Goal: Task Accomplishment & Management: Manage account settings

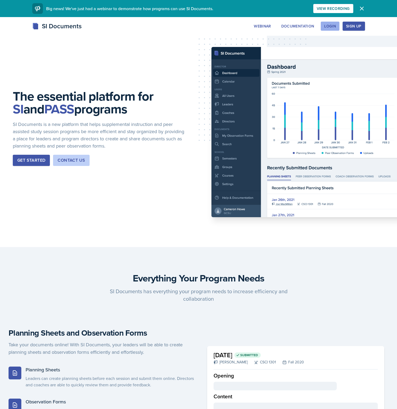
click at [334, 27] on div "Login" at bounding box center [330, 26] width 12 height 4
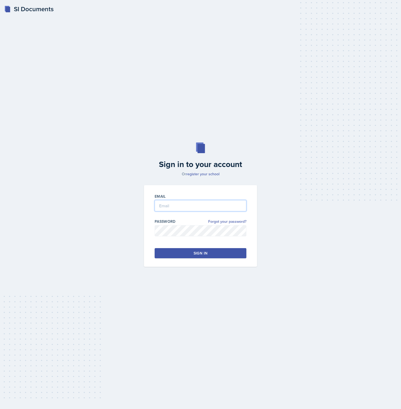
type input "[PERSON_NAME][EMAIL_ADDRESS][PERSON_NAME][DOMAIN_NAME]"
click at [211, 255] on button "Sign in" at bounding box center [201, 253] width 92 height 10
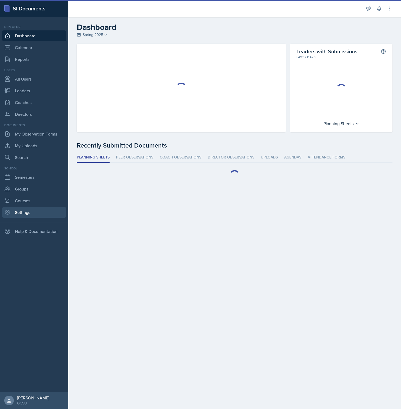
click at [19, 212] on link "Settings" at bounding box center [34, 212] width 64 height 11
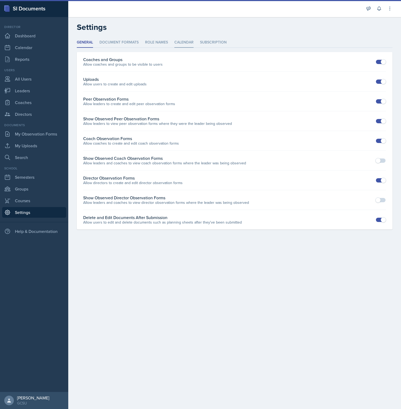
click at [183, 43] on li "Calendar" at bounding box center [183, 42] width 19 height 10
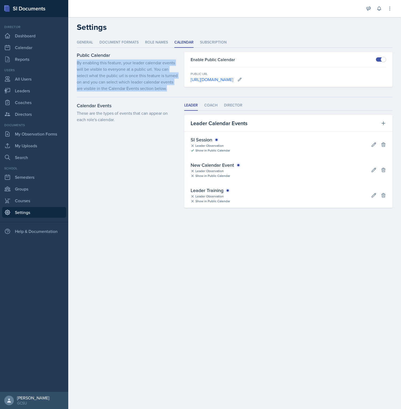
drag, startPoint x: 178, startPoint y: 89, endPoint x: 73, endPoint y: 62, distance: 107.8
click at [73, 62] on div "General Document Formats Role Names Calendar Subscription General Document Form…" at bounding box center [234, 128] width 333 height 183
copy p "By enabling this feature, your leader calendar events will be visible to everyo…"
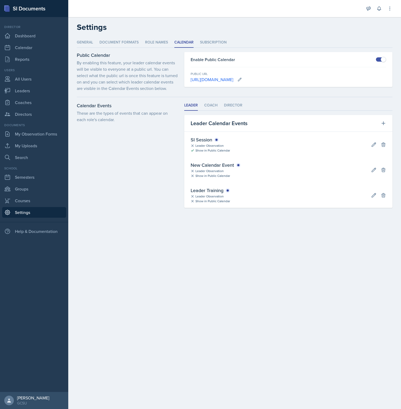
click at [172, 91] on p "By enabling this feature, your leader calendar events will be visible to everyo…" at bounding box center [127, 75] width 101 height 32
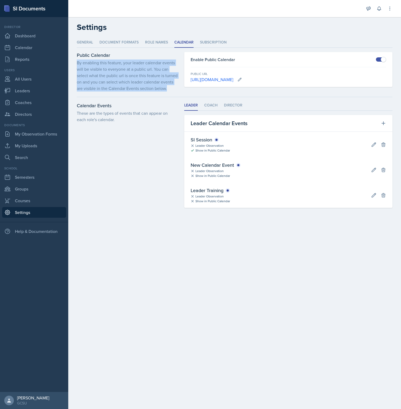
drag, startPoint x: 173, startPoint y: 90, endPoint x: 75, endPoint y: 63, distance: 101.3
click at [75, 63] on div "General Document Formats Role Names Calendar Subscription General Document Form…" at bounding box center [234, 128] width 333 height 183
copy p "By enabling this feature, your leader calendar events will be visible to everyo…"
click at [391, 6] on button at bounding box center [390, 9] width 10 height 10
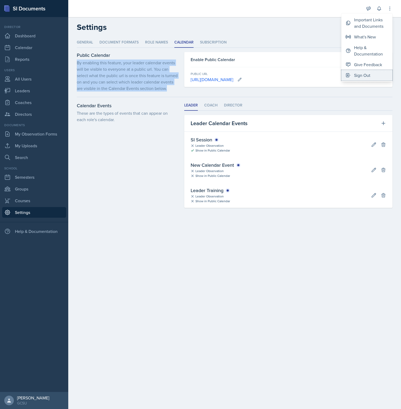
click at [369, 74] on div "Sign Out" at bounding box center [362, 75] width 16 height 6
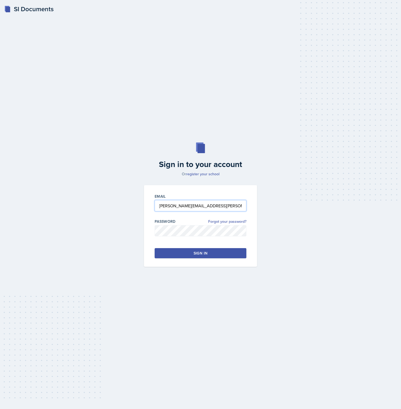
click at [184, 208] on input "brian.minter+gcsu@mintechsoftware.com" at bounding box center [201, 205] width 92 height 11
type input "[PERSON_NAME][EMAIL_ADDRESS][DOMAIN_NAME]"
click at [209, 255] on button "Sign in" at bounding box center [201, 253] width 92 height 10
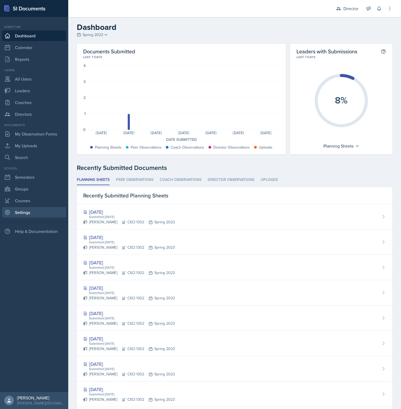
click at [39, 213] on link "Settings" at bounding box center [34, 212] width 64 height 11
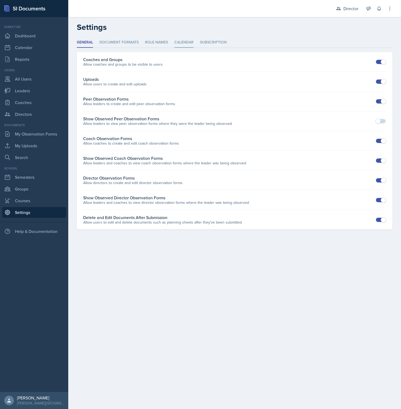
click at [193, 43] on li "Calendar" at bounding box center [183, 42] width 19 height 10
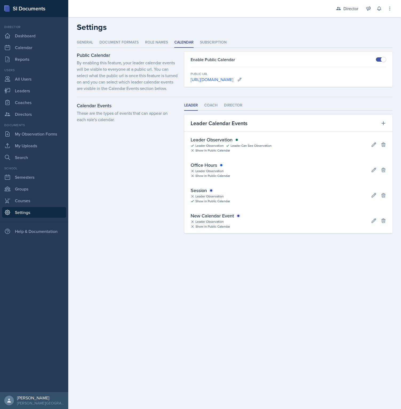
click at [380, 58] on span at bounding box center [381, 59] width 10 height 4
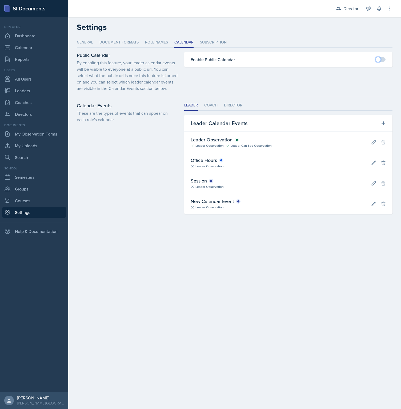
click at [381, 60] on span at bounding box center [377, 59] width 5 height 5
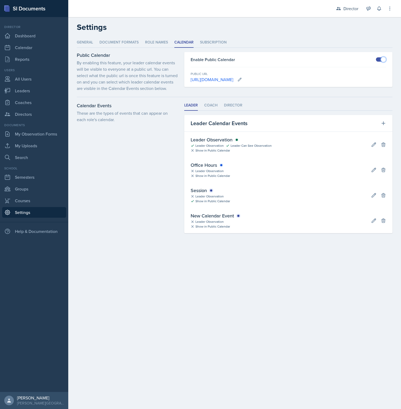
click at [380, 60] on span at bounding box center [381, 59] width 10 height 4
